Goal: Find contact information: Find contact information

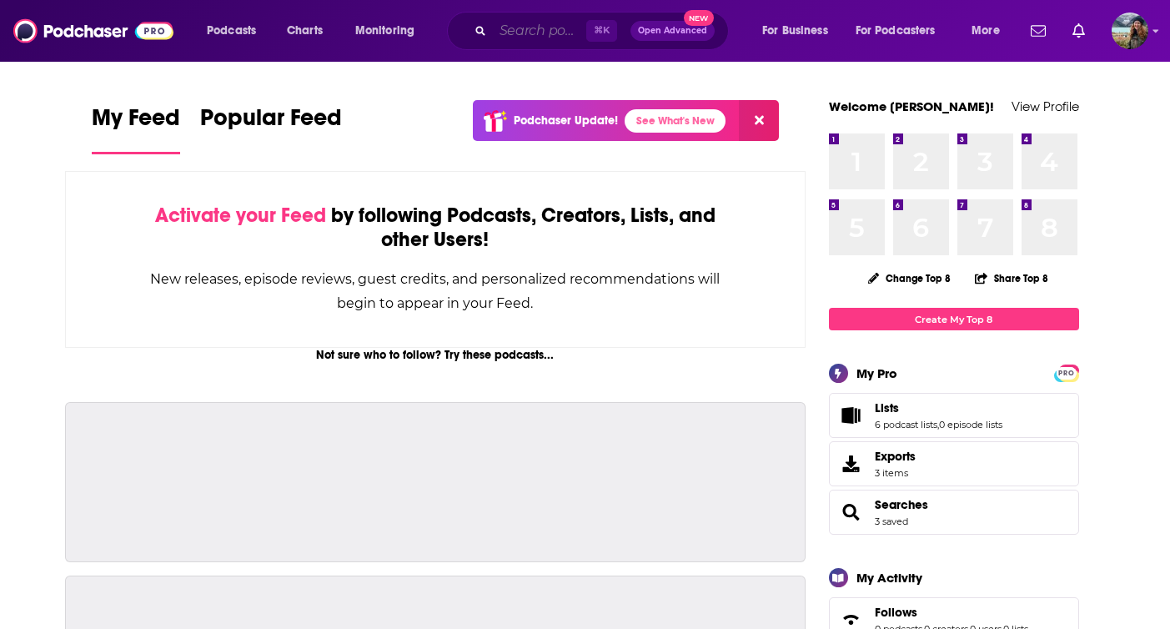
click at [537, 34] on input "Search podcasts, credits, & more..." at bounding box center [539, 31] width 93 height 27
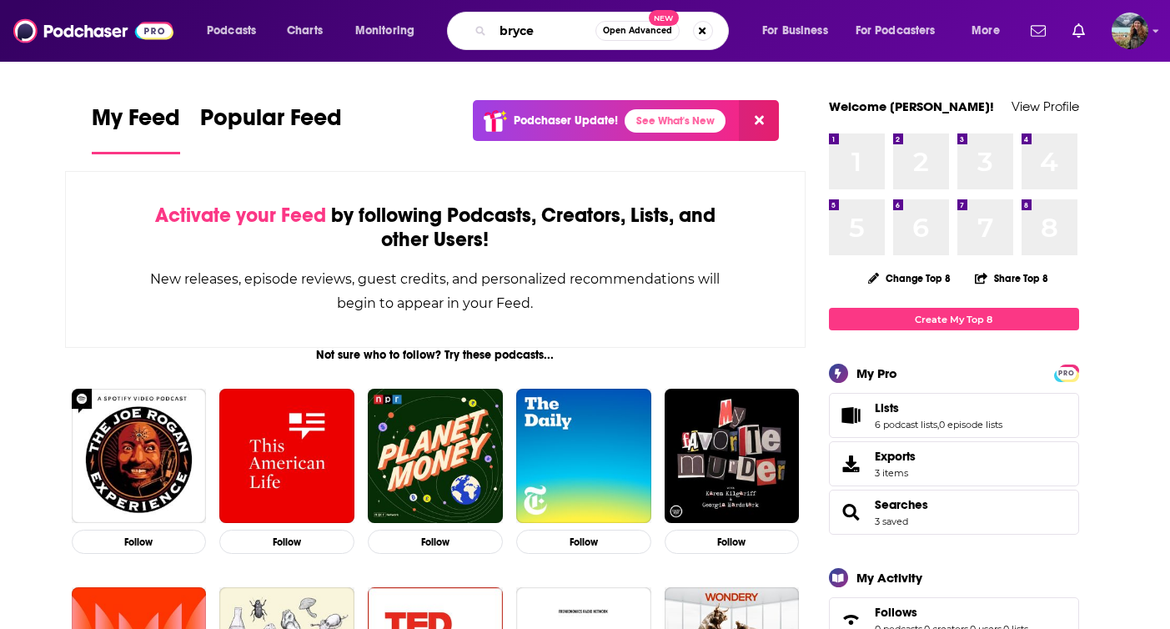
type input "bryce"
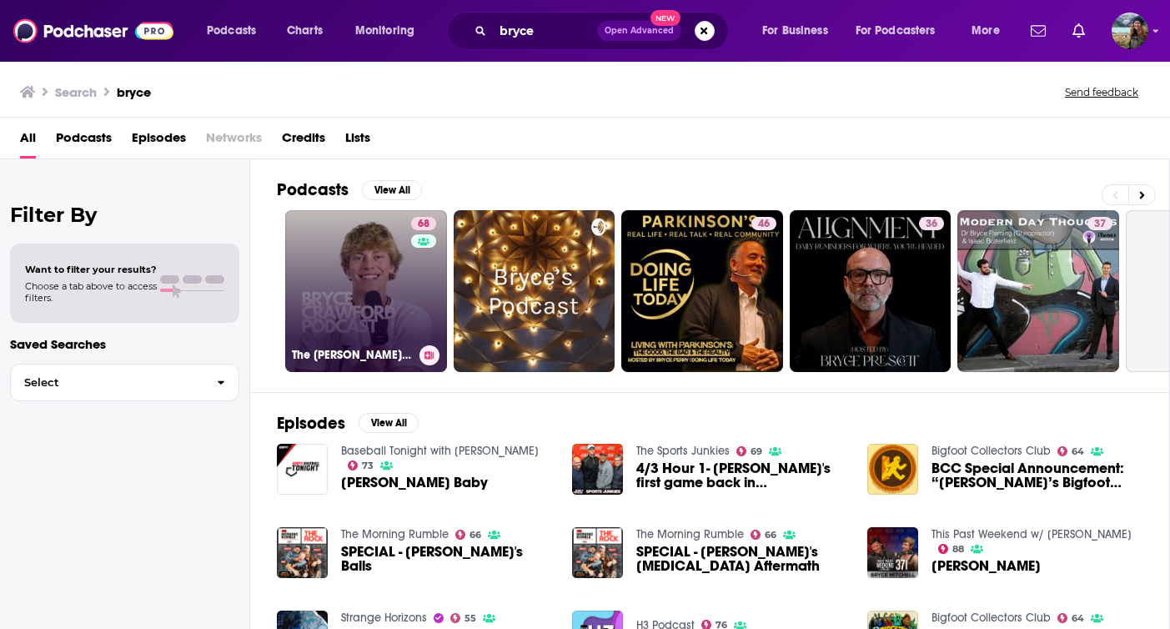
click at [327, 299] on link "68 The [PERSON_NAME] Podcast" at bounding box center [366, 291] width 162 height 162
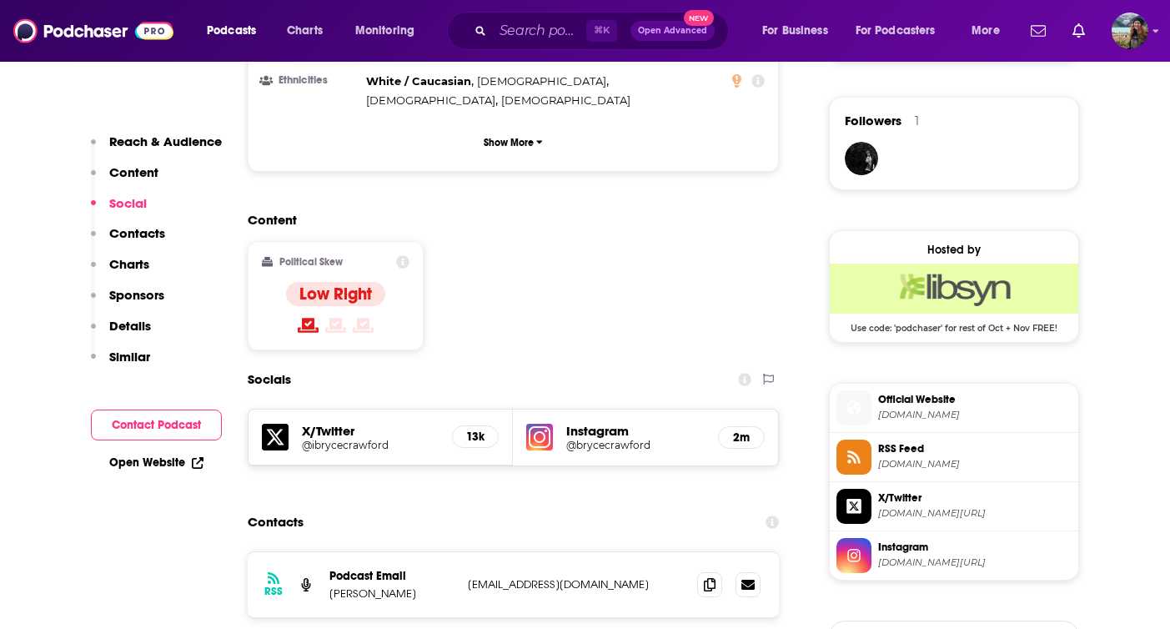
scroll to position [1190, 0]
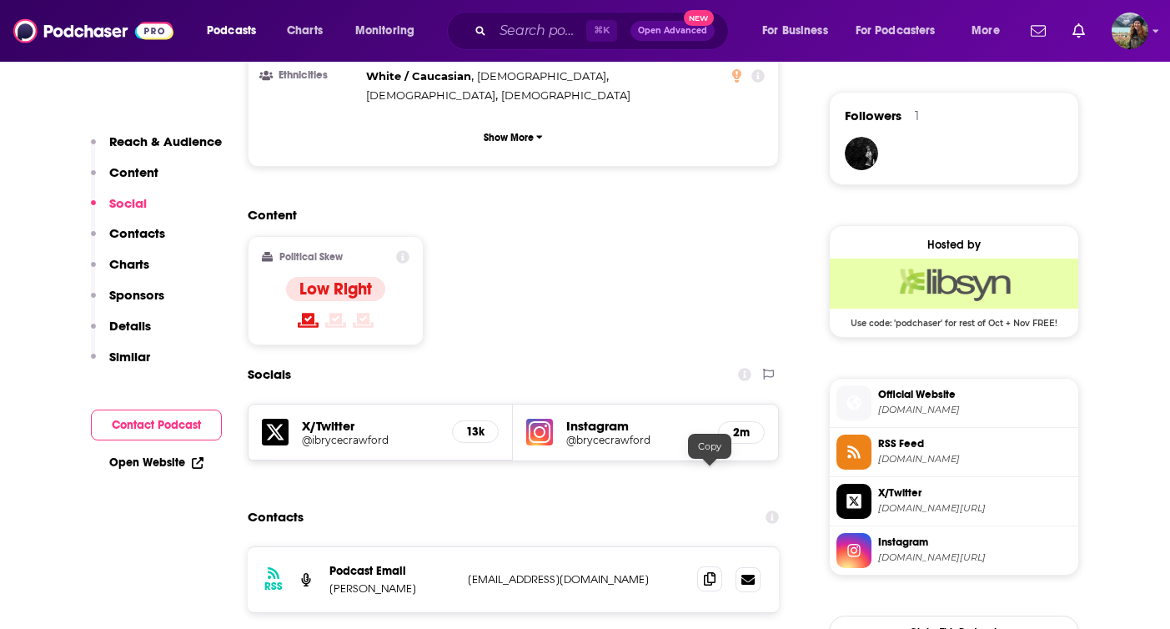
click at [708, 572] on icon at bounding box center [710, 578] width 12 height 13
